Goal: Use online tool/utility: Use online tool/utility

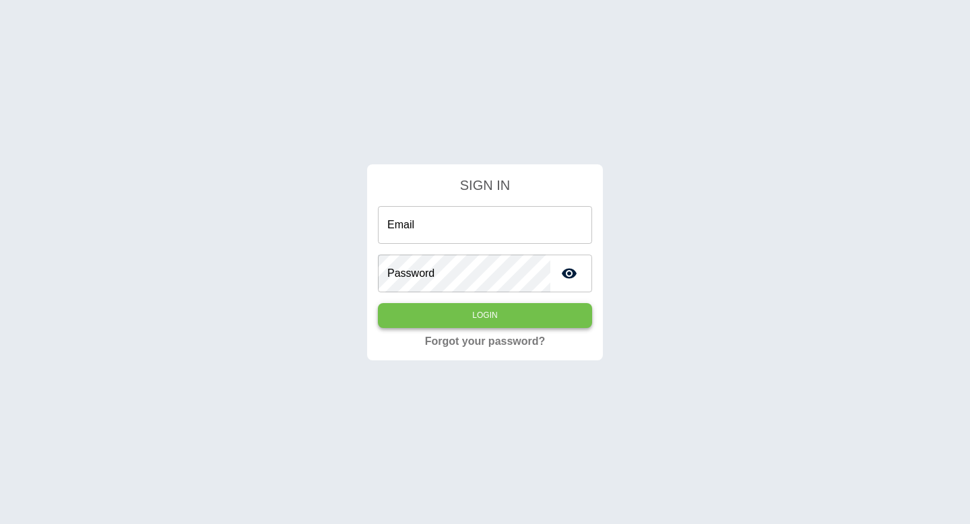
type input "**********"
click at [447, 321] on button "Login" at bounding box center [485, 315] width 214 height 25
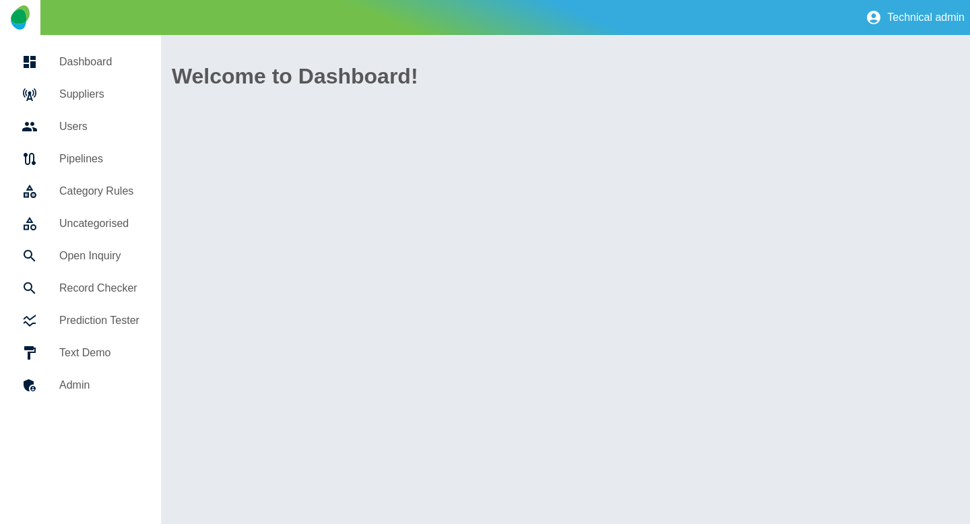
click at [86, 96] on h5 "Suppliers" at bounding box center [99, 94] width 80 height 16
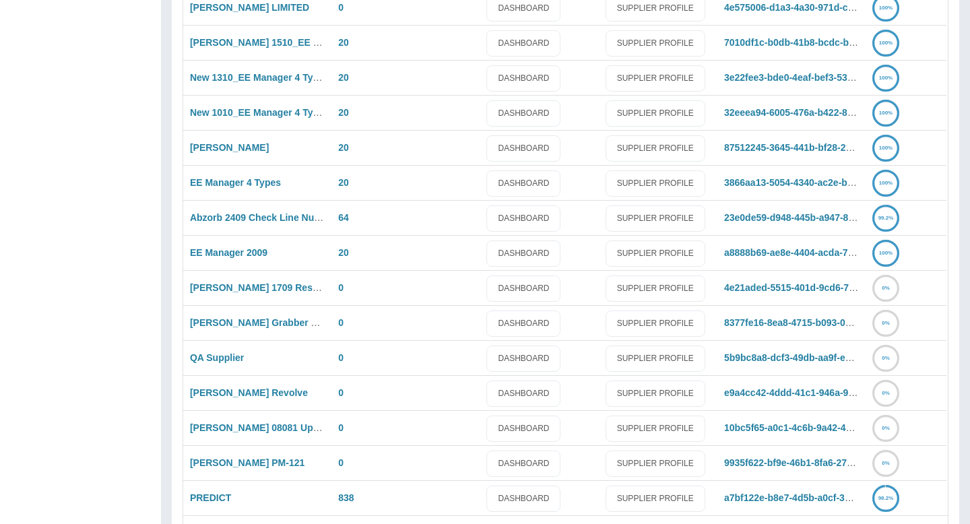
scroll to position [927, 0]
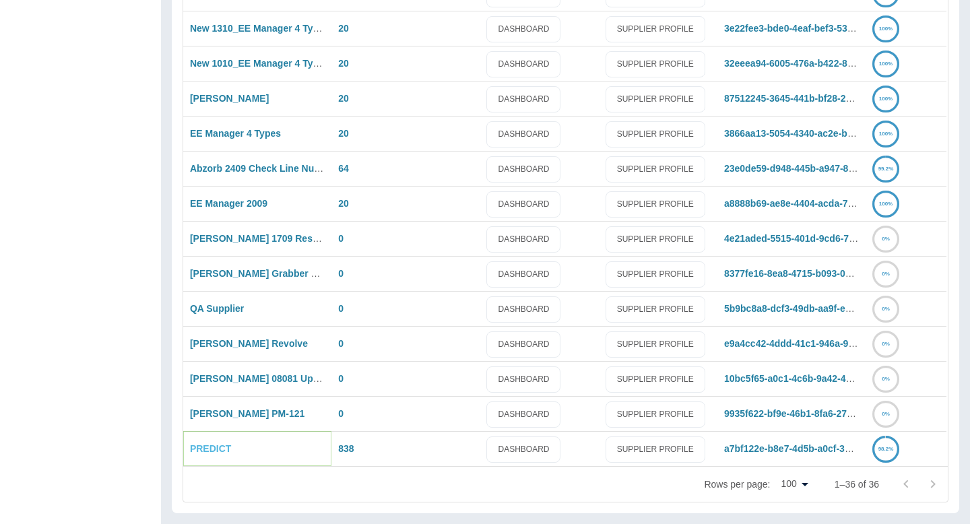
click at [201, 452] on link "PREDICT" at bounding box center [210, 448] width 41 height 11
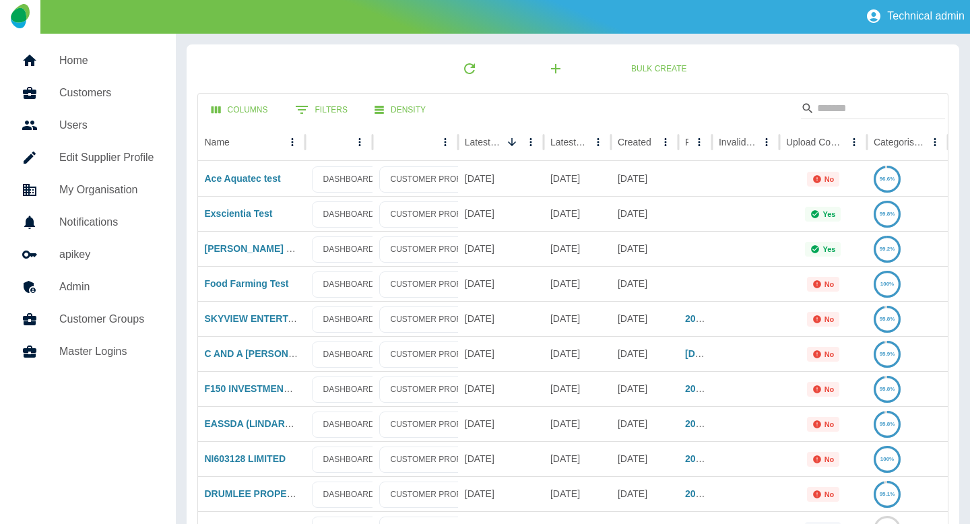
scroll to position [3, 0]
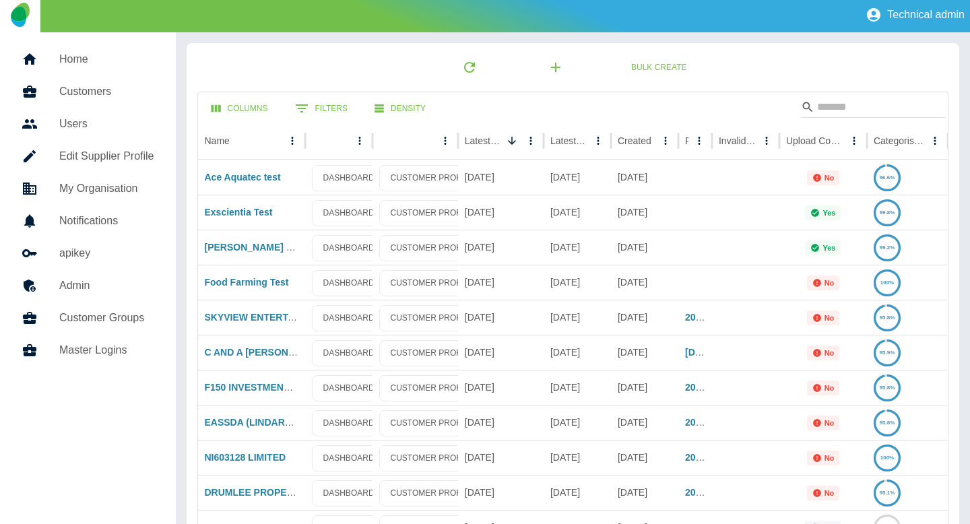
click at [760, 80] on div "Bulk Create" at bounding box center [573, 67] width 752 height 27
drag, startPoint x: 760, startPoint y: 80, endPoint x: 771, endPoint y: 101, distance: 23.8
drag, startPoint x: 756, startPoint y: 86, endPoint x: 767, endPoint y: 109, distance: 25.3
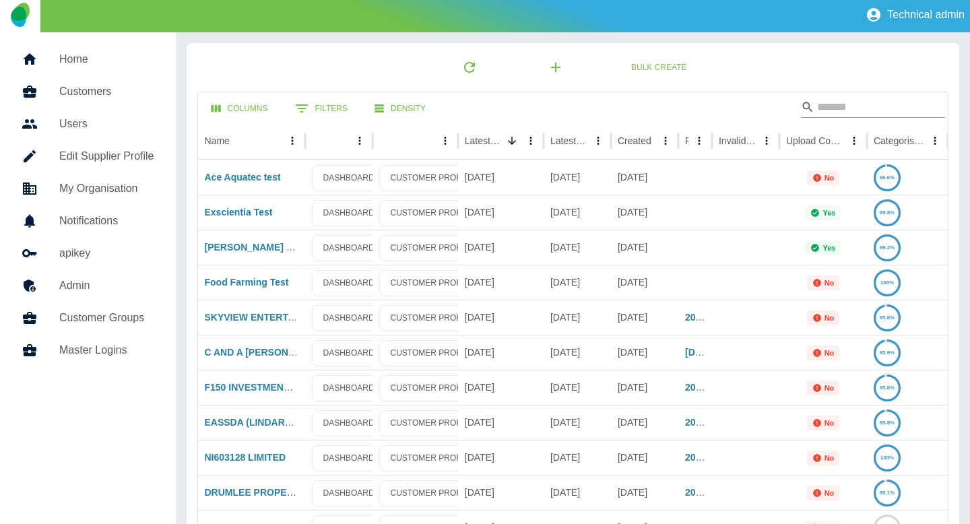
click at [828, 104] on input "Search" at bounding box center [871, 107] width 108 height 22
click at [795, 73] on div "Bulk Create" at bounding box center [573, 67] width 752 height 27
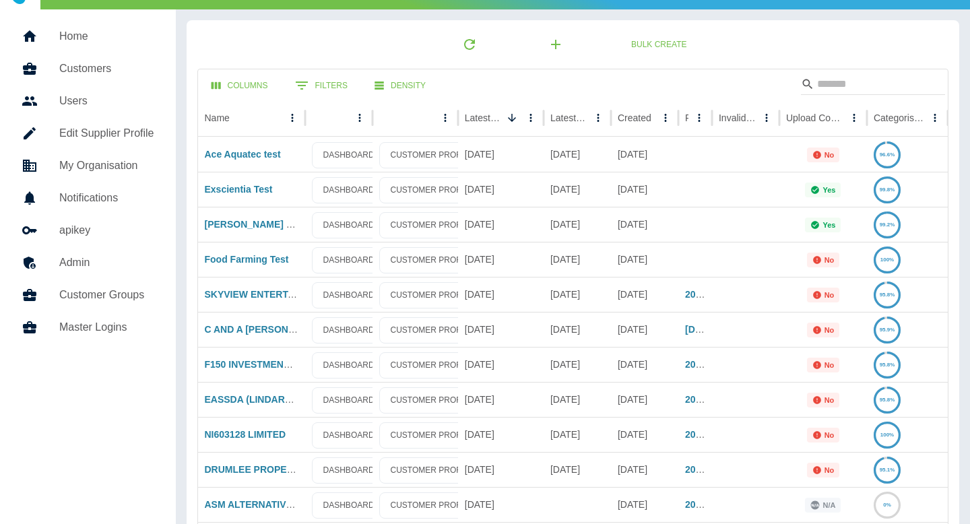
scroll to position [22, 0]
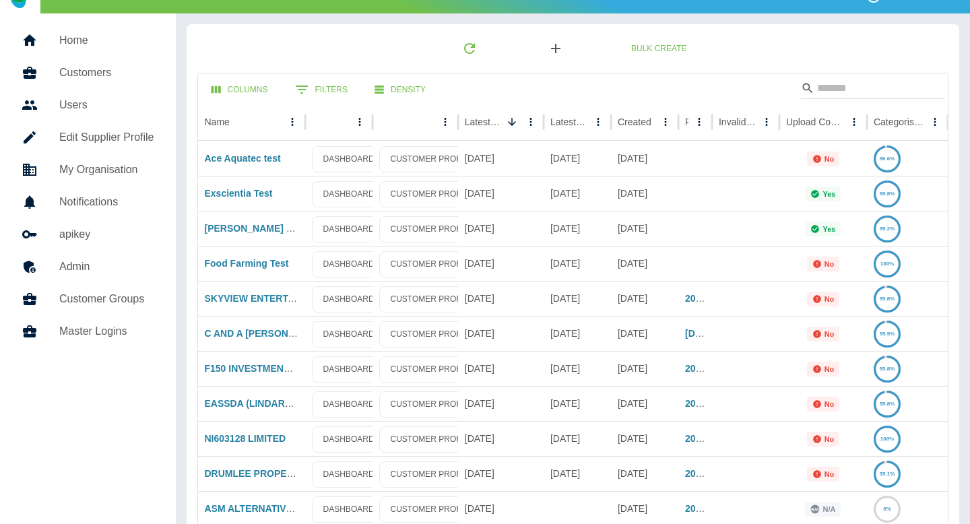
click at [560, 48] on icon "button" at bounding box center [555, 48] width 9 height 9
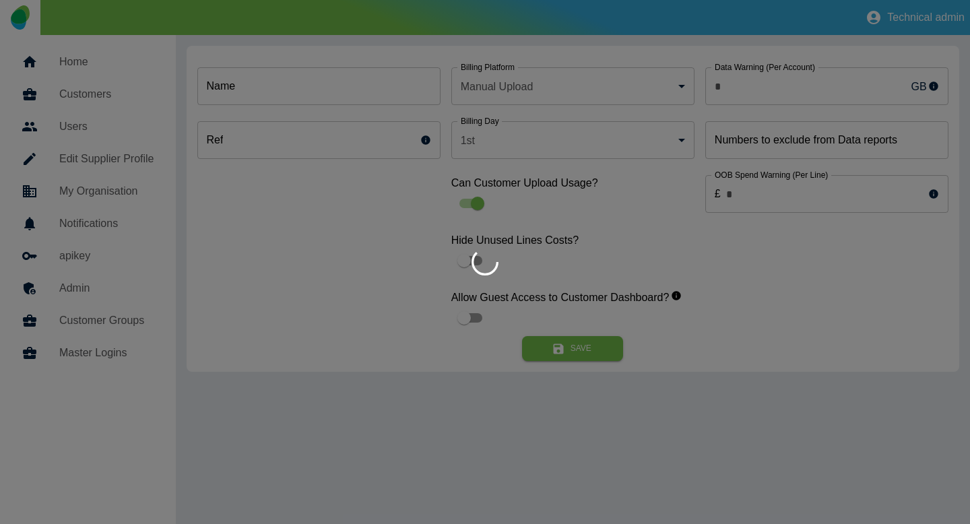
type input "*"
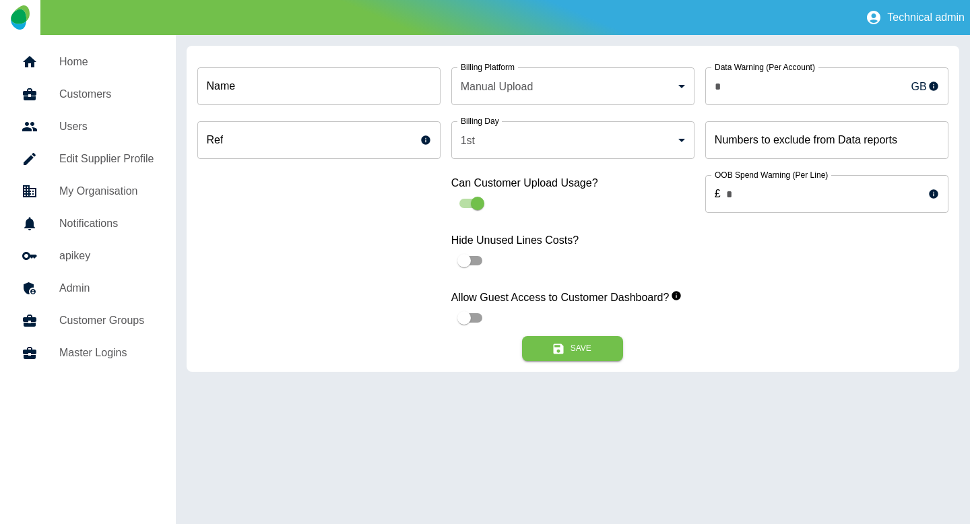
click at [294, 92] on input "Name" at bounding box center [318, 86] width 243 height 38
click at [401, 93] on input "Name" at bounding box center [318, 86] width 243 height 38
drag, startPoint x: 322, startPoint y: 87, endPoint x: 195, endPoint y: 84, distance: 126.6
click at [196, 84] on div "Name Name Ref Ref Billing Platform Manual Upload * Billing Platform Billing Day…" at bounding box center [573, 209] width 772 height 326
drag, startPoint x: 195, startPoint y: 84, endPoint x: 259, endPoint y: 91, distance: 63.7
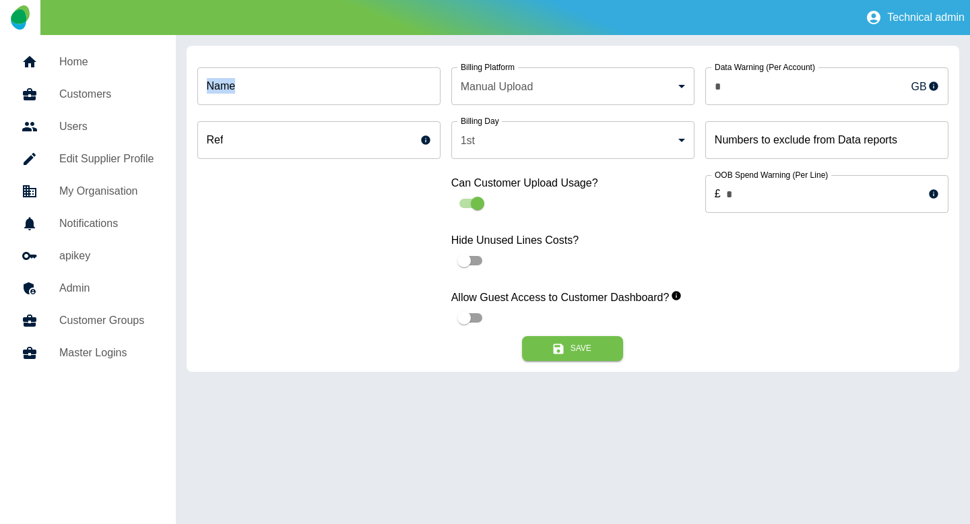
click at [259, 91] on div "Name Name Ref Ref Billing Platform Manual Upload * Billing Platform Billing Day…" at bounding box center [573, 209] width 772 height 326
click at [259, 91] on input "Name" at bounding box center [318, 86] width 243 height 38
type input "******"
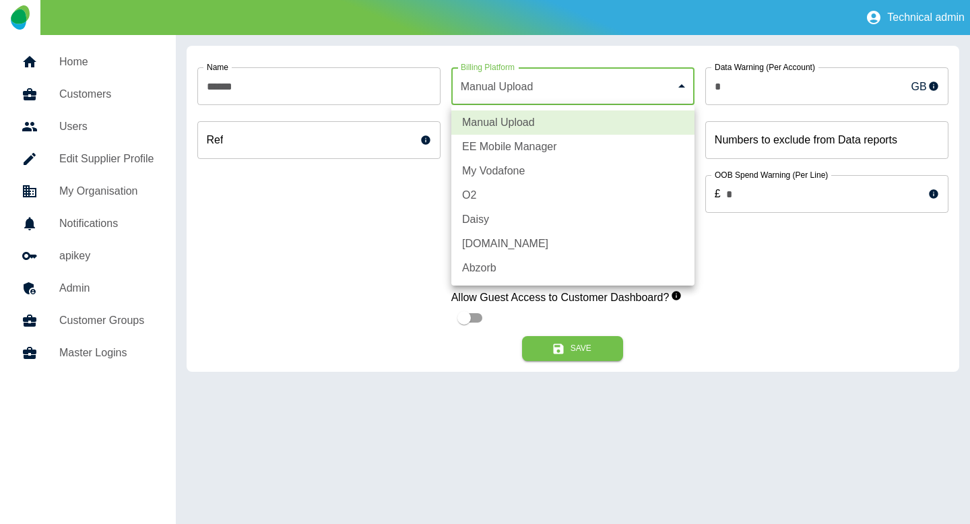
click at [551, 93] on body "Technical admin Home Customers Users Edit Supplier Profile My Organisation Noti…" at bounding box center [485, 262] width 970 height 524
click at [512, 41] on div at bounding box center [485, 262] width 970 height 524
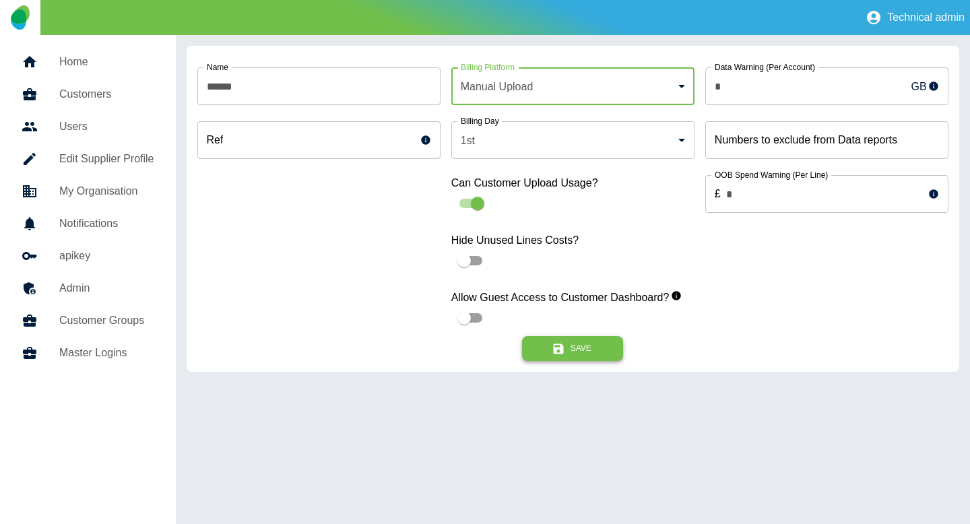
click at [584, 347] on button "Save" at bounding box center [572, 348] width 101 height 25
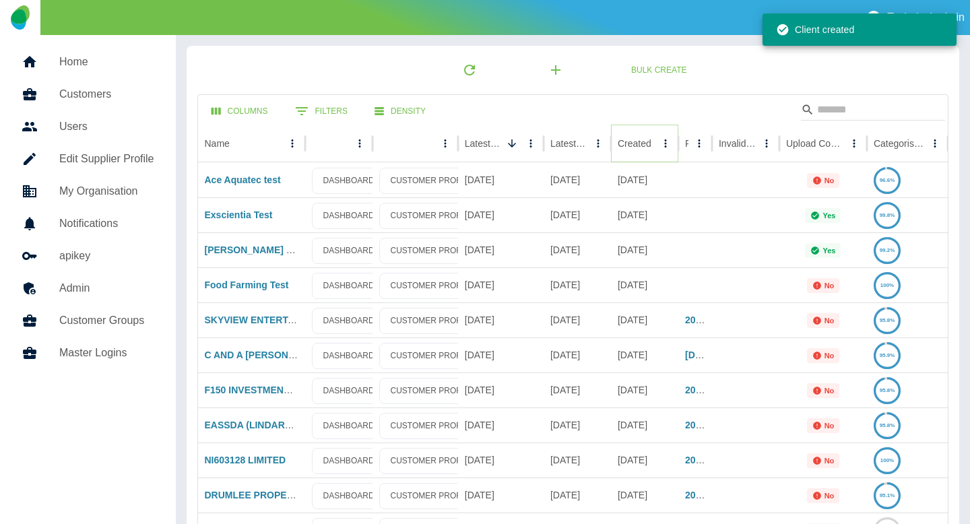
click at [656, 148] on icon "Sort" at bounding box center [662, 143] width 12 height 12
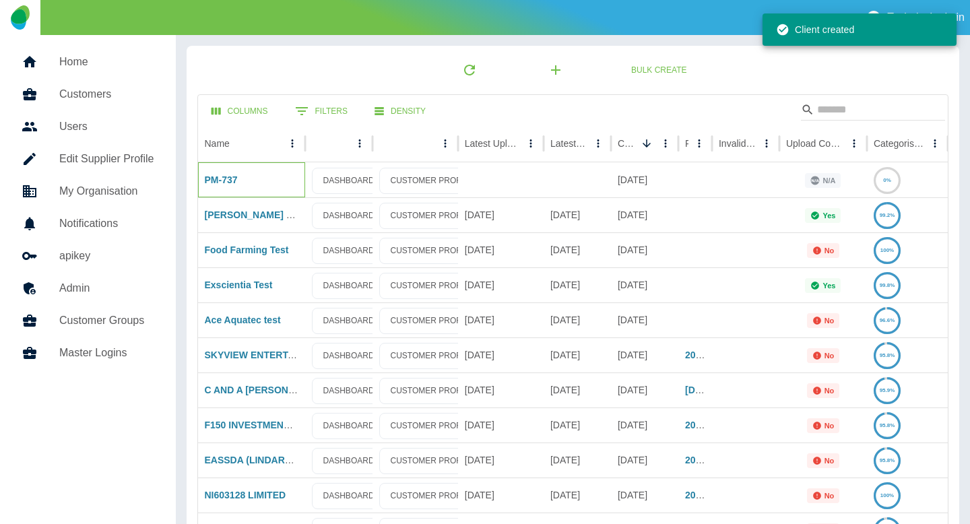
click at [213, 172] on div "PM-737" at bounding box center [251, 179] width 107 height 35
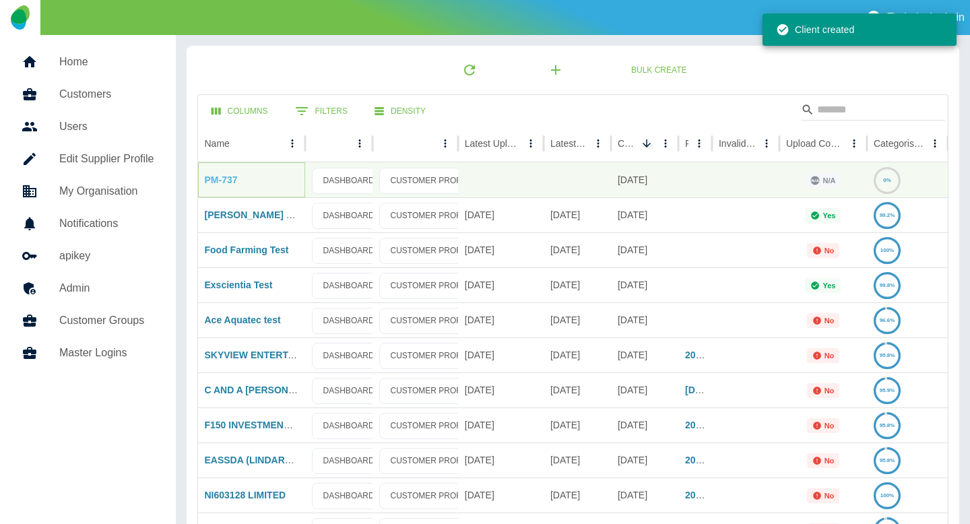
click at [210, 181] on link "PM-737" at bounding box center [221, 179] width 33 height 11
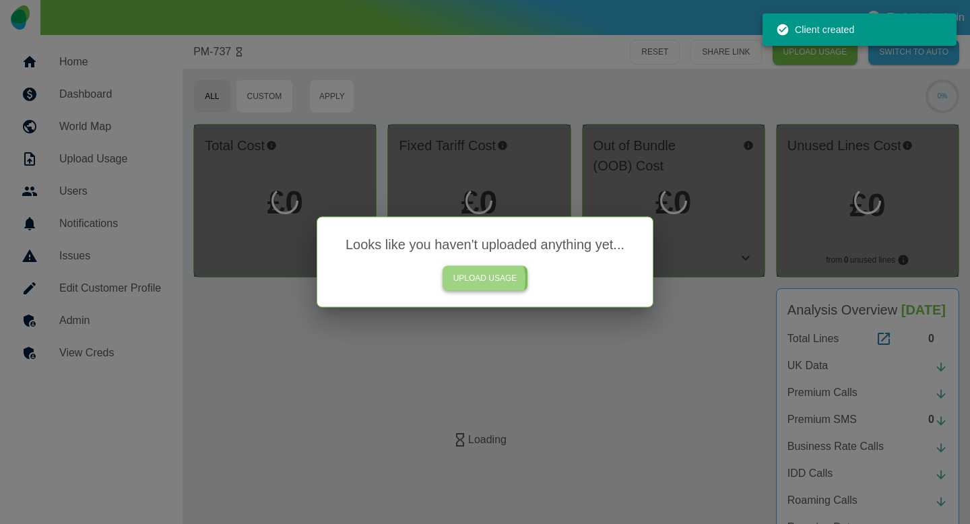
click at [479, 279] on link "UPLOAD USAGE" at bounding box center [485, 278] width 86 height 25
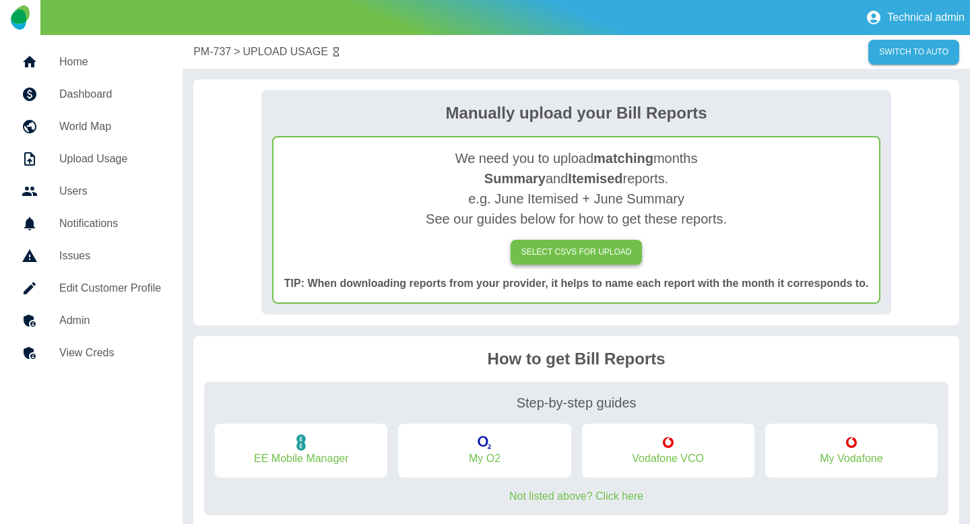
click at [543, 247] on label "SELECT CSVs FOR UPLOAD" at bounding box center [576, 252] width 132 height 25
click at [0, 0] on input "SELECT CSVs FOR UPLOAD" at bounding box center [0, 0] width 0 height 0
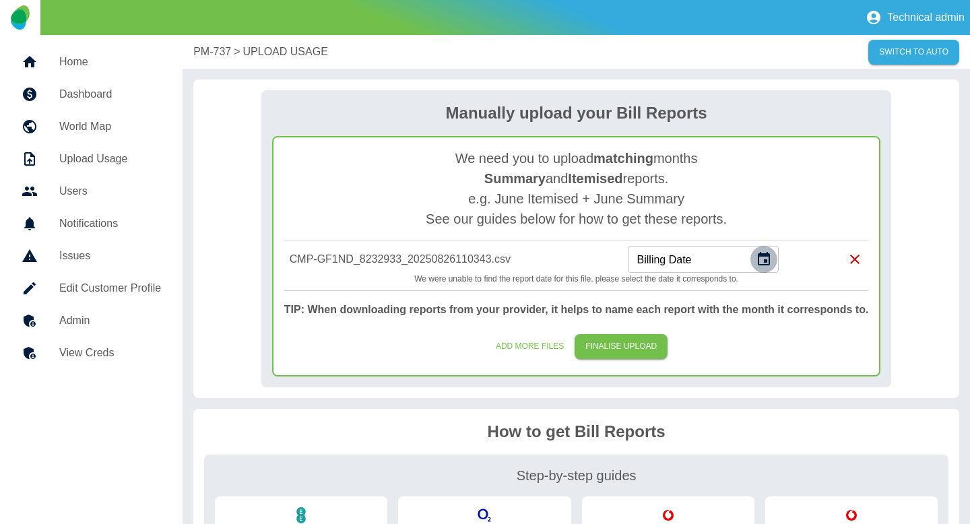
click at [768, 260] on icon "Choose date" at bounding box center [764, 258] width 12 height 13
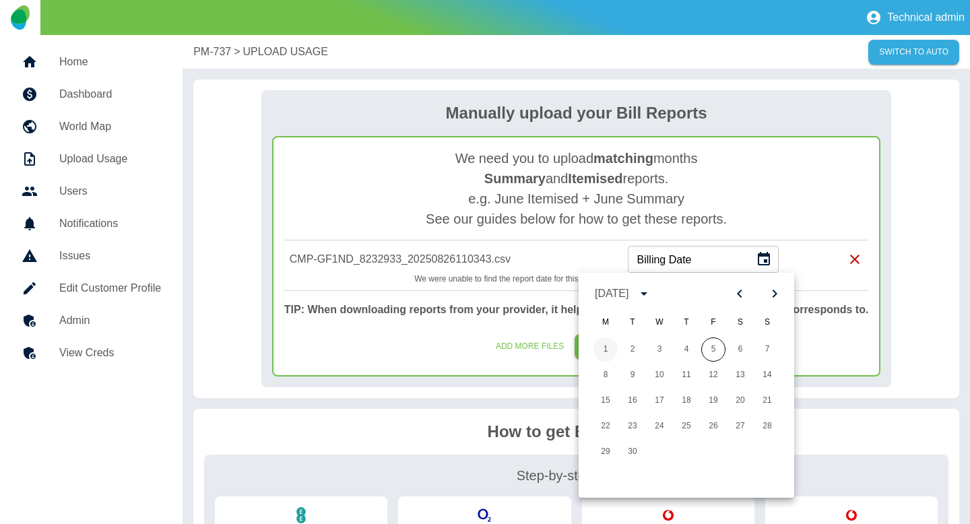
click at [605, 343] on button "1" at bounding box center [605, 349] width 24 height 24
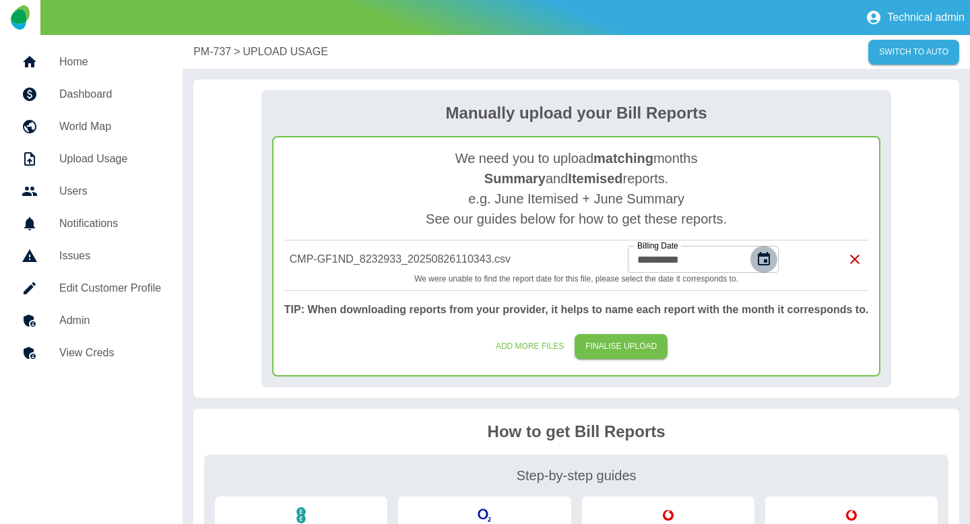
click at [763, 261] on icon "Choose date, selected date is 1 Sep 2025" at bounding box center [764, 259] width 16 height 16
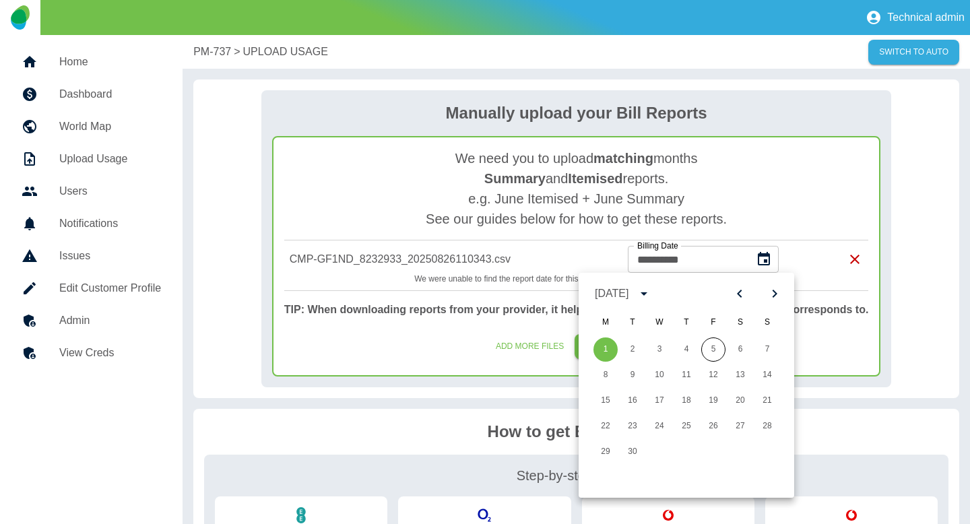
click at [730, 304] on div at bounding box center [757, 293] width 58 height 23
click at [736, 302] on button "Previous month" at bounding box center [739, 293] width 23 height 23
click at [599, 457] on button "25" at bounding box center [605, 452] width 24 height 24
type input "**********"
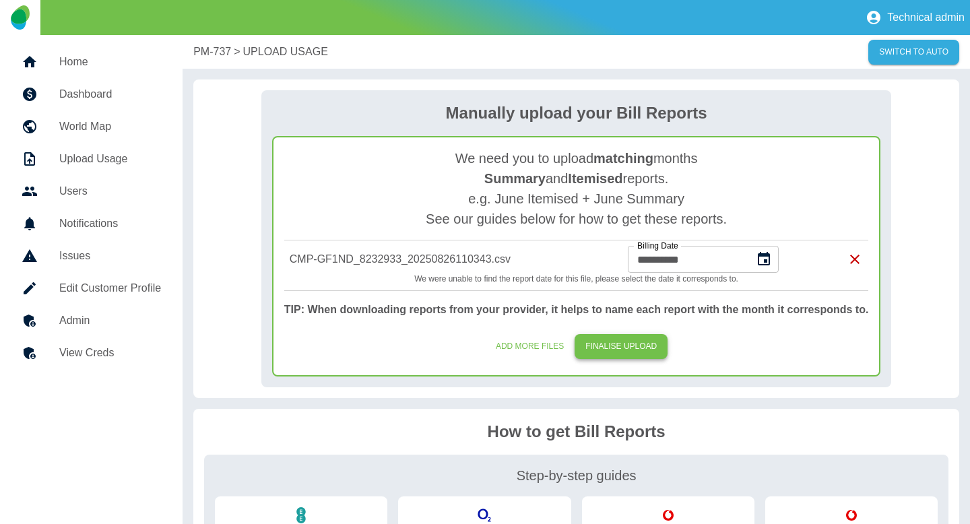
click at [615, 350] on button "FINALISE UPLOAD" at bounding box center [620, 346] width 93 height 25
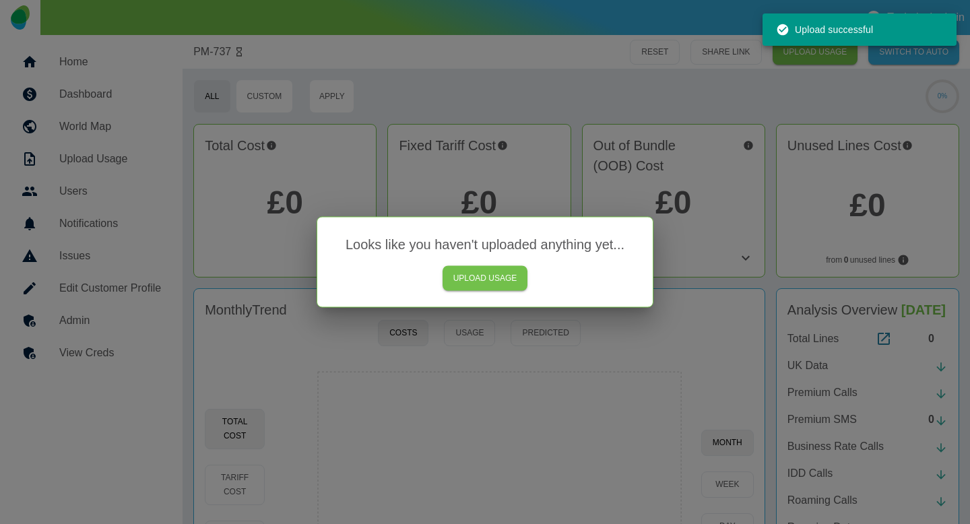
click at [615, 350] on div at bounding box center [485, 262] width 970 height 524
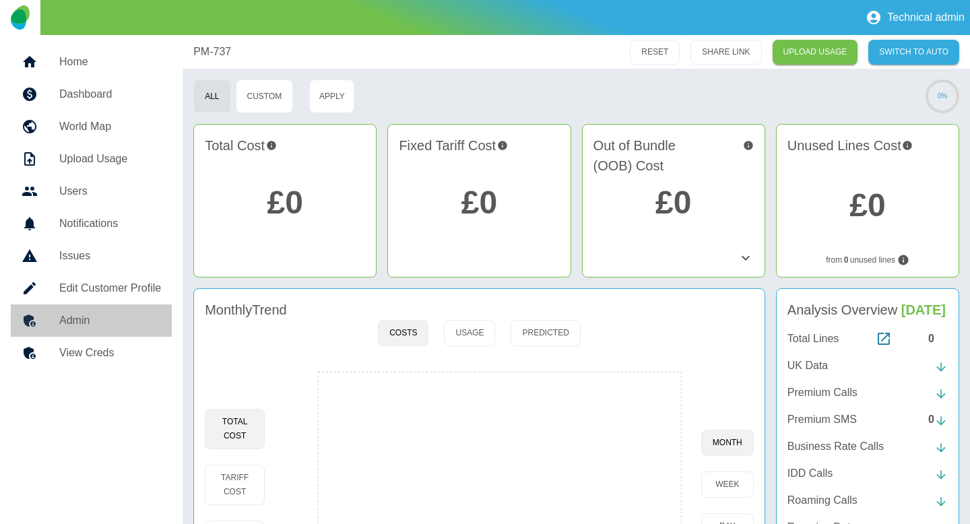
click at [135, 320] on h5 "Admin" at bounding box center [110, 320] width 102 height 16
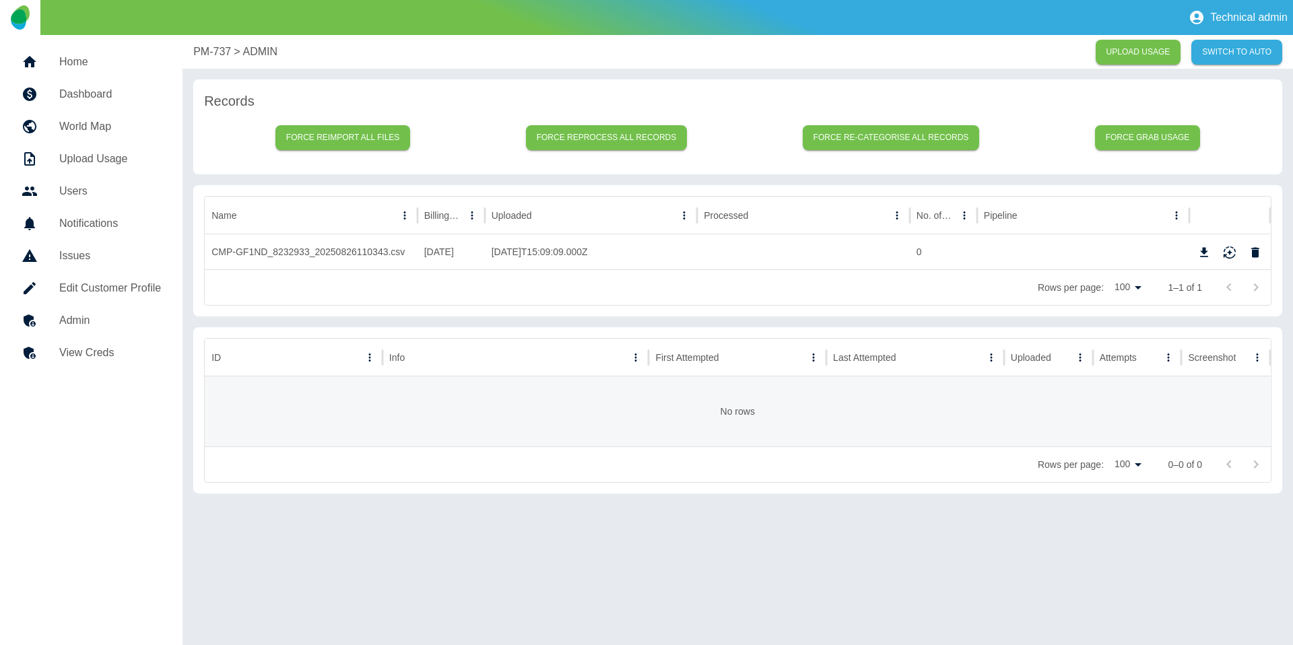
click at [224, 48] on p "PM-737" at bounding box center [212, 52] width 38 height 16
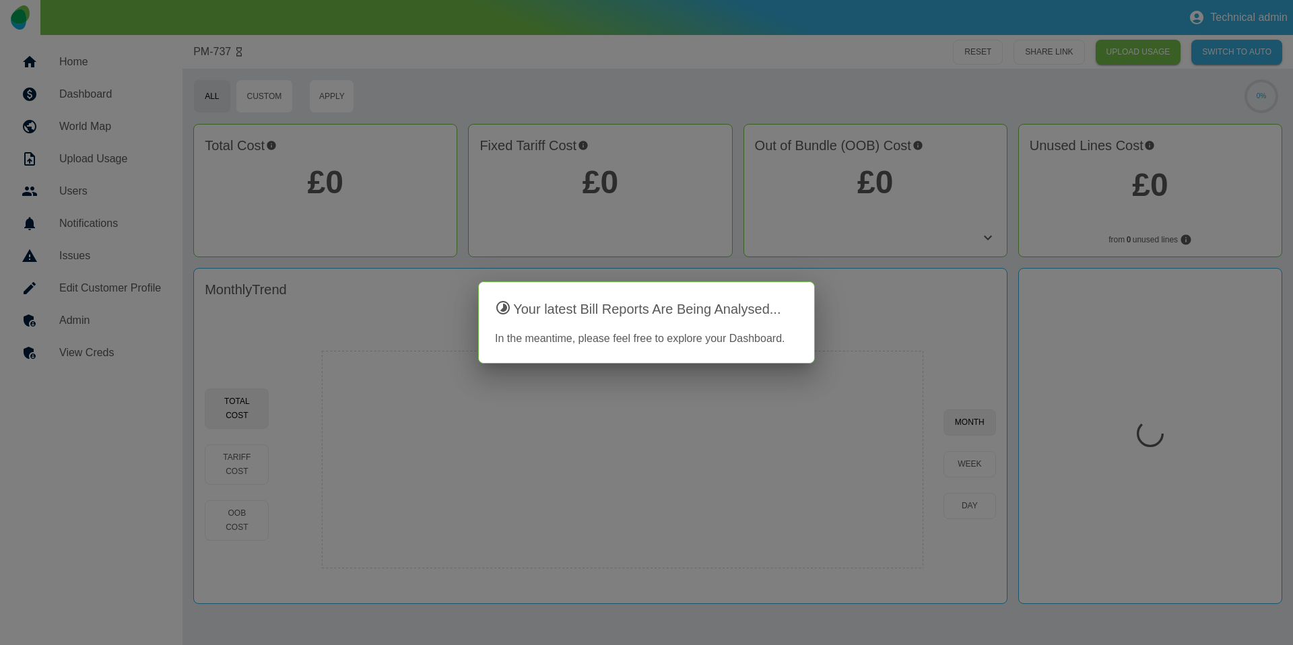
click at [79, 315] on div at bounding box center [646, 322] width 1293 height 645
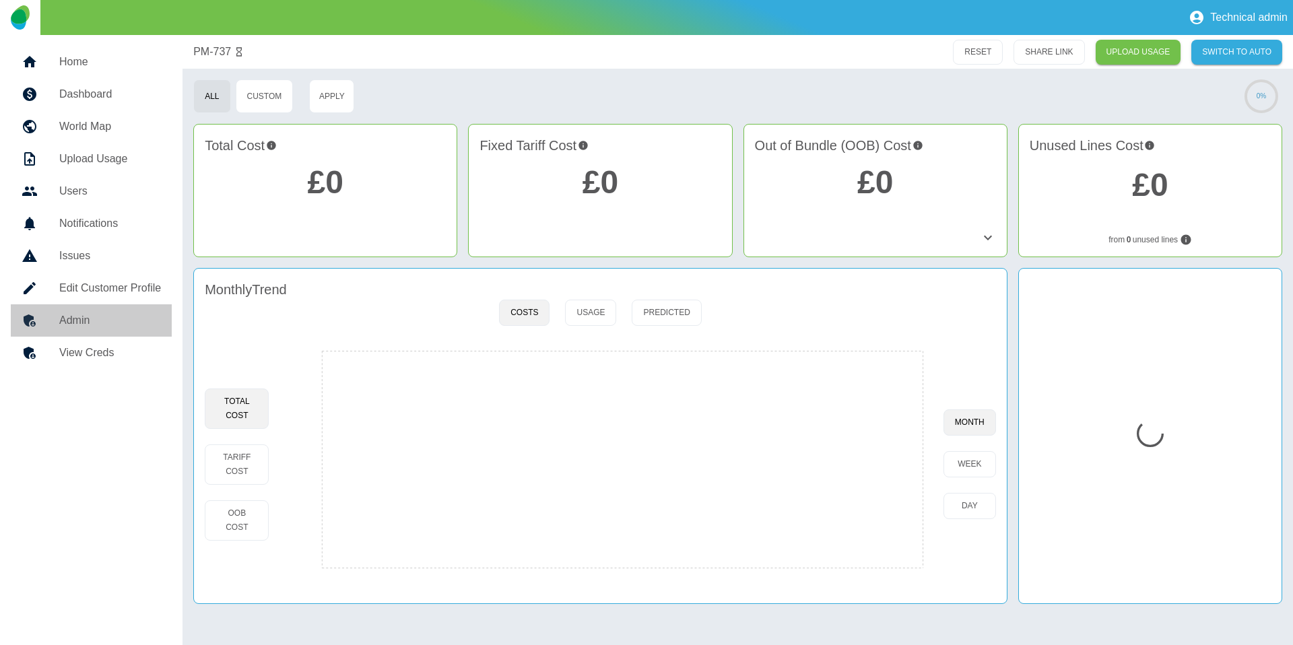
click at [75, 318] on h5 "Admin" at bounding box center [110, 320] width 102 height 16
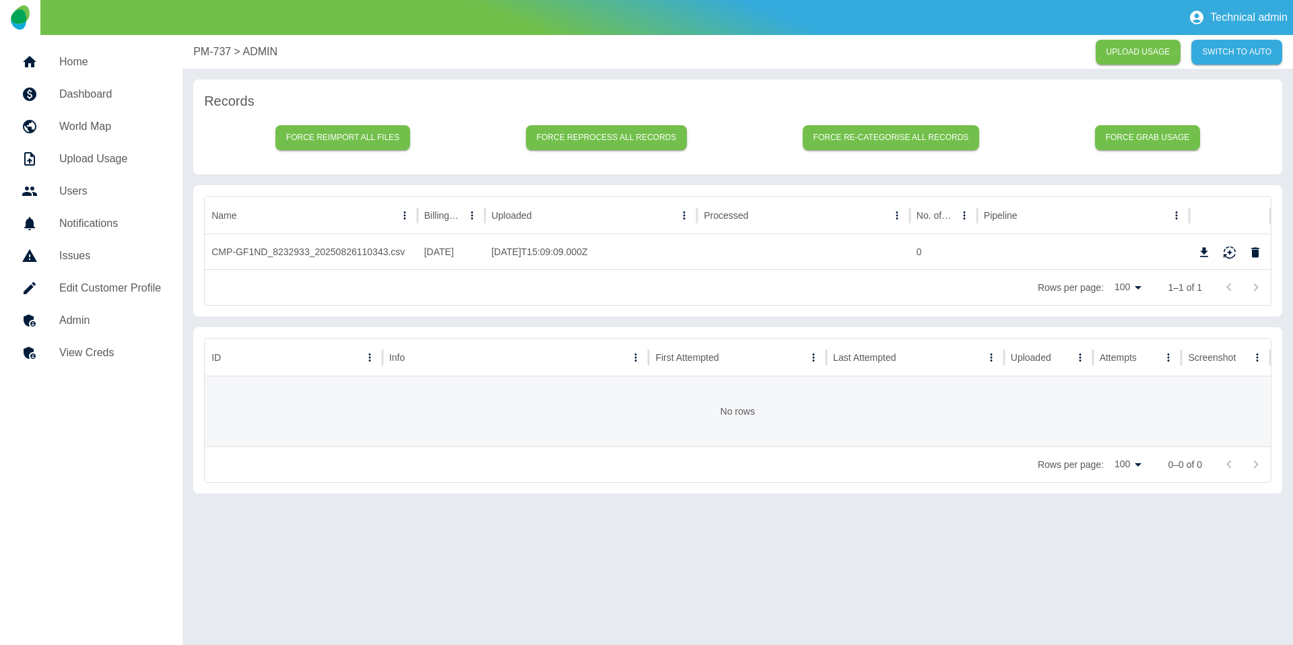
click at [101, 51] on link "Home" at bounding box center [91, 62] width 161 height 32
click at [81, 60] on h5 "Home" at bounding box center [110, 62] width 102 height 16
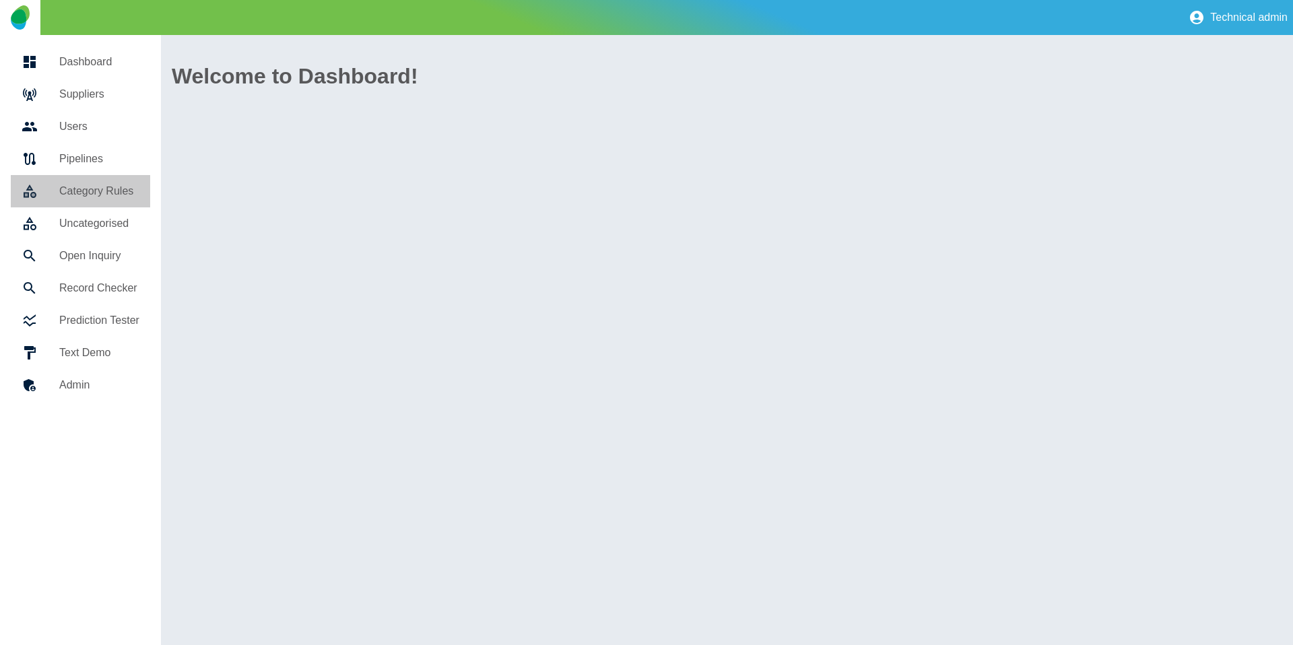
click at [96, 175] on link "Category Rules" at bounding box center [80, 191] width 139 height 32
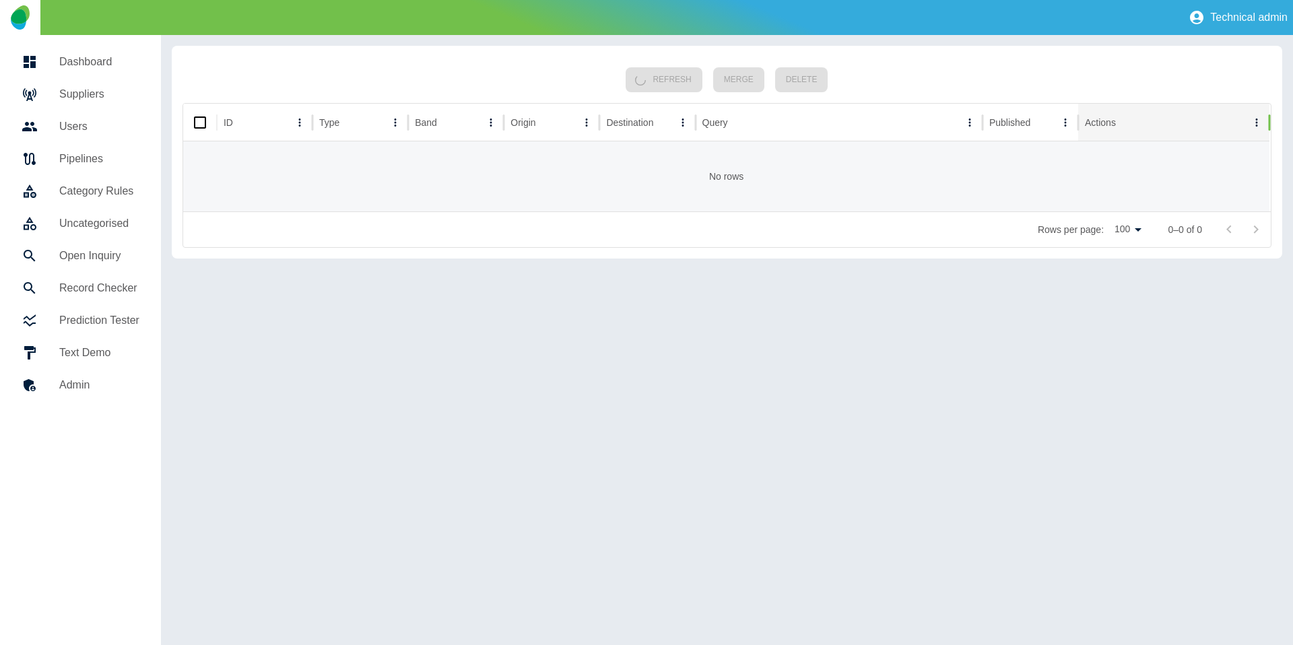
click at [96, 167] on link "Pipelines" at bounding box center [80, 159] width 139 height 32
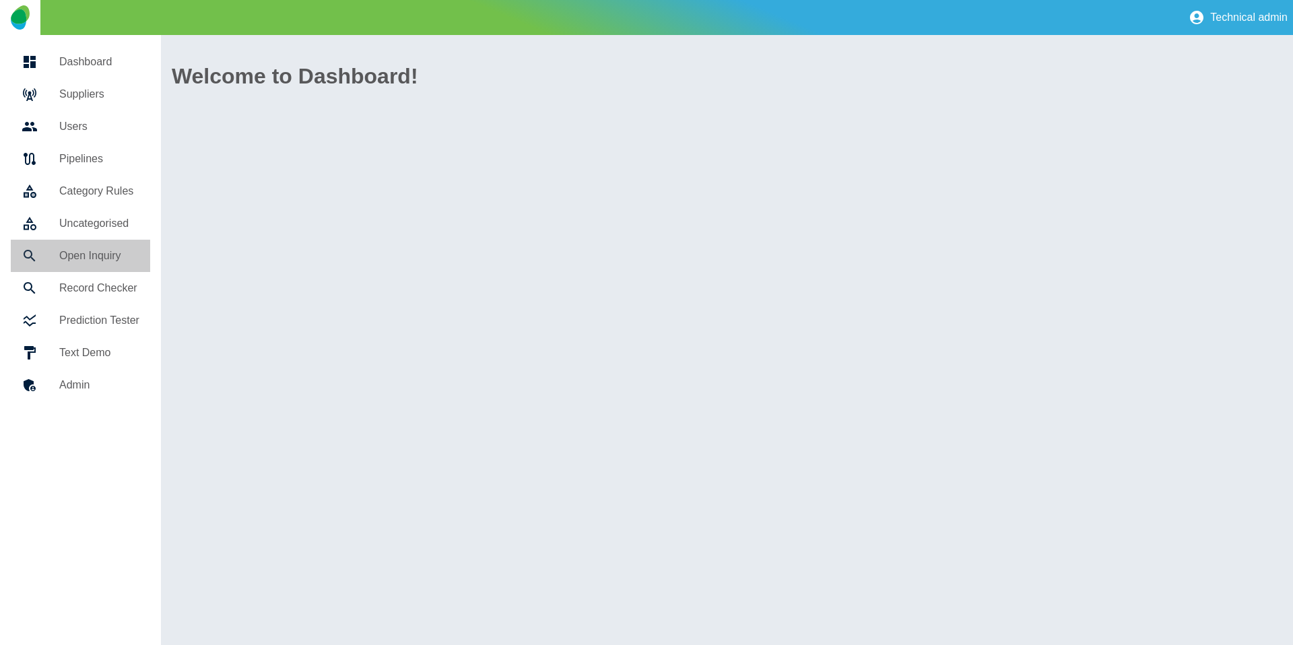
click at [90, 258] on h5 "Open Inquiry" at bounding box center [99, 256] width 80 height 16
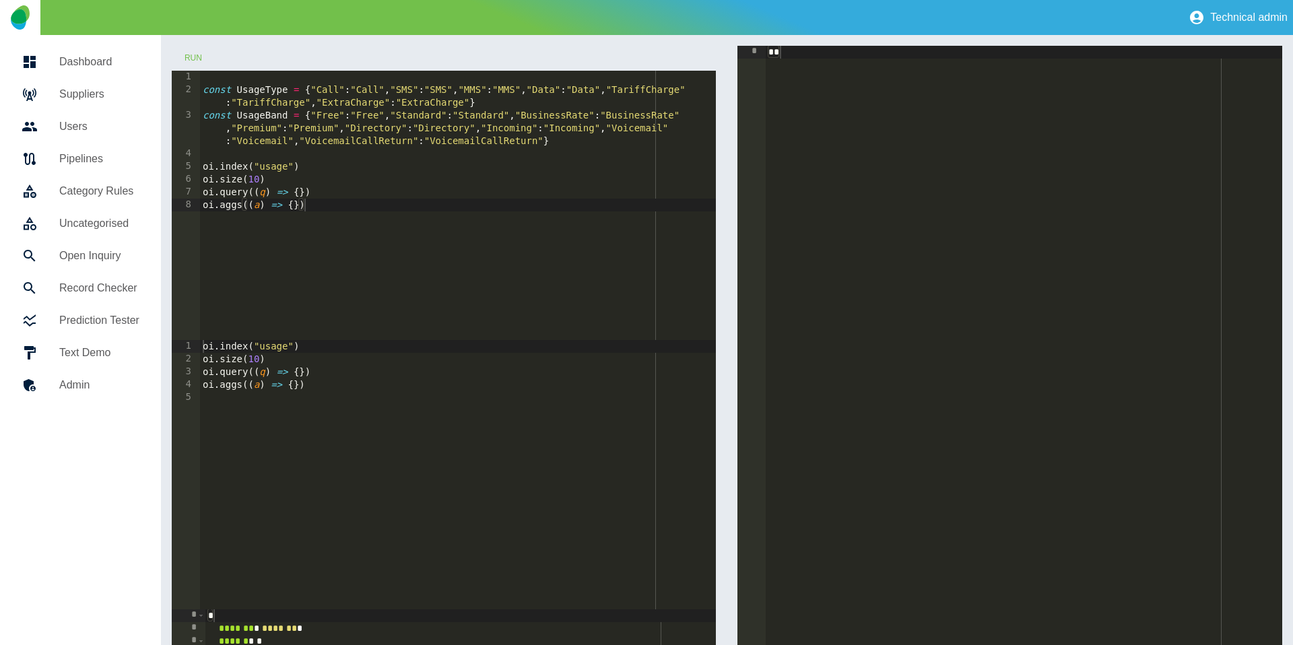
type textarea "**********"
click at [302, 193] on div "const UsageType = { "Call" : "Call" , "SMS" : "SMS" , "MMS" : "MMS" , "Data" : …" at bounding box center [458, 218] width 517 height 295
type textarea "*******"
paste textarea "**********"
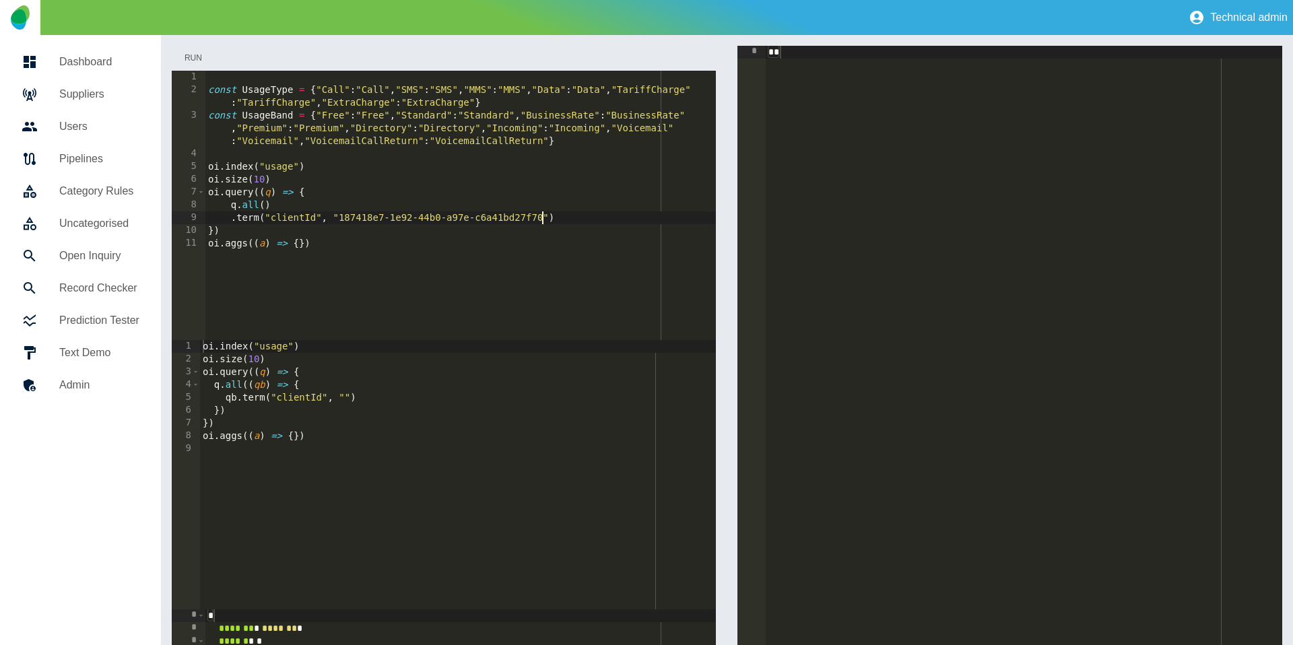
click at [198, 48] on button "Run" at bounding box center [193, 58] width 43 height 25
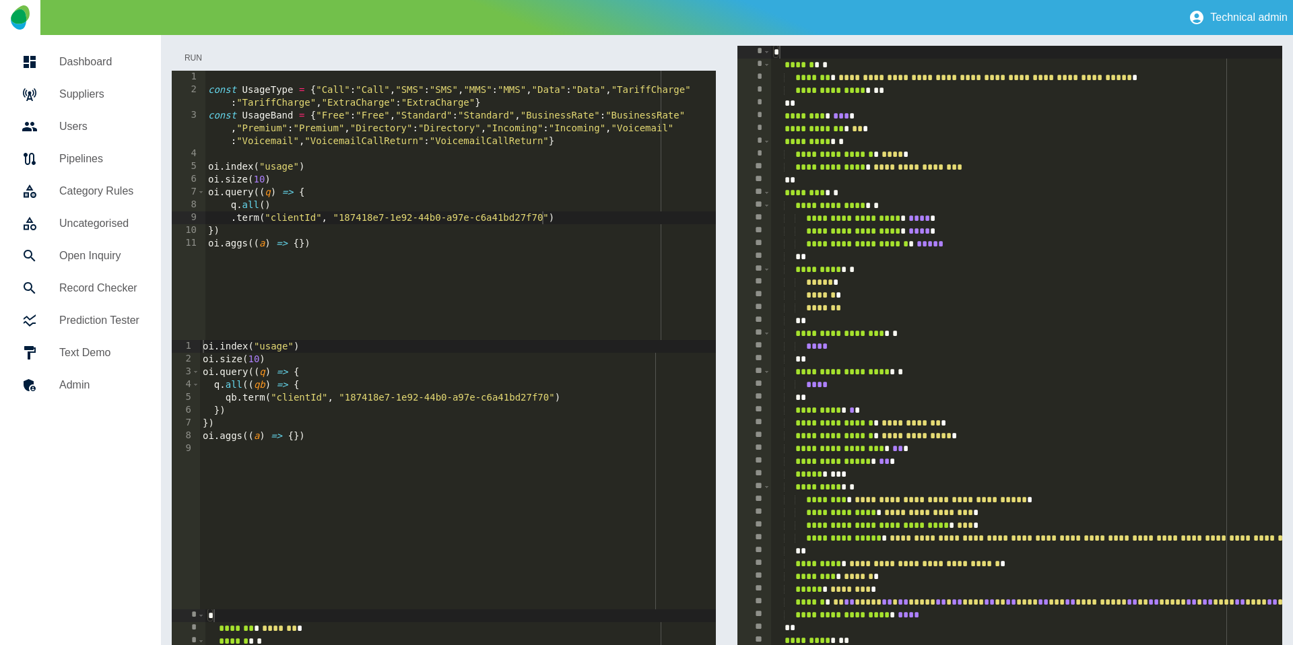
click at [197, 51] on button "Run" at bounding box center [193, 58] width 43 height 25
click at [267, 169] on div "const UsageType = { "Call" : "Call" , "SMS" : "SMS" , "MMS" : "MMS" , "Data" : …" at bounding box center [460, 218] width 511 height 295
type textarea "**********"
click at [204, 53] on button "Run" at bounding box center [193, 58] width 43 height 25
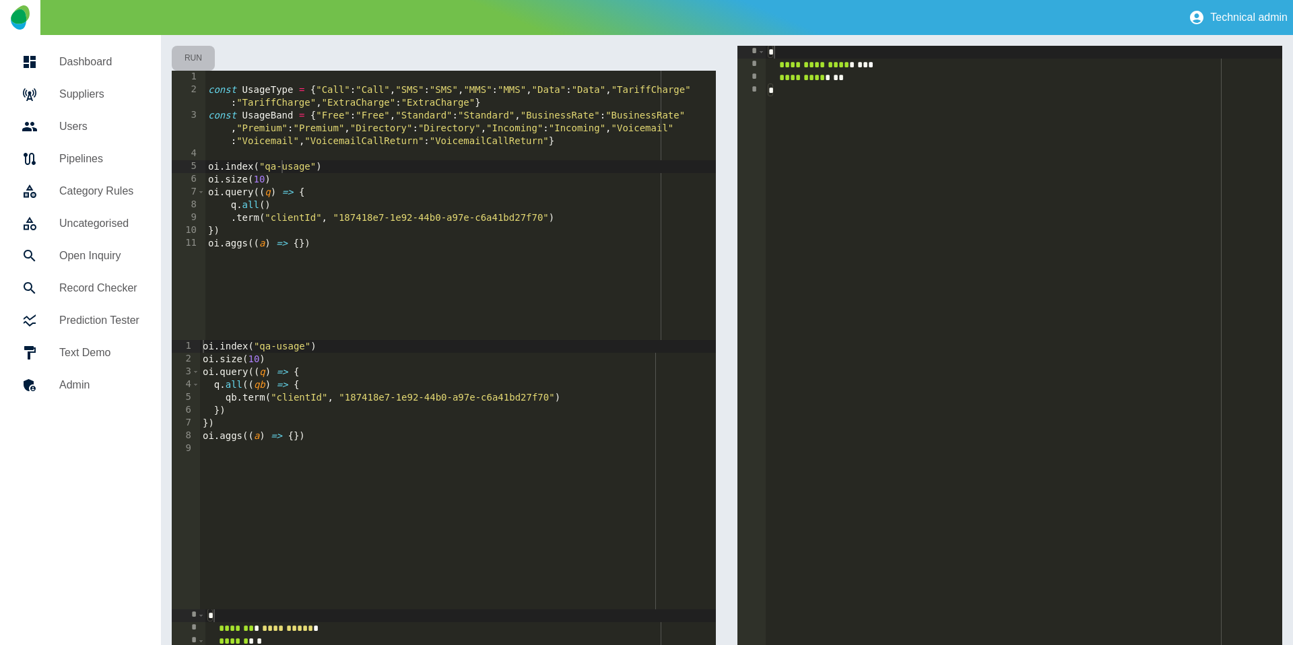
click at [196, 49] on button "Run" at bounding box center [193, 58] width 43 height 25
